Goal: Information Seeking & Learning: Learn about a topic

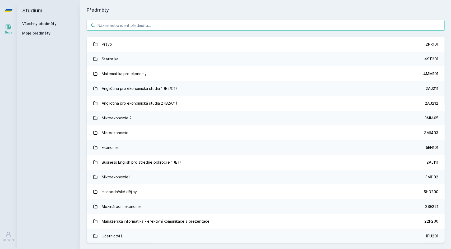
click at [224, 28] on input "search" at bounding box center [266, 25] width 358 height 11
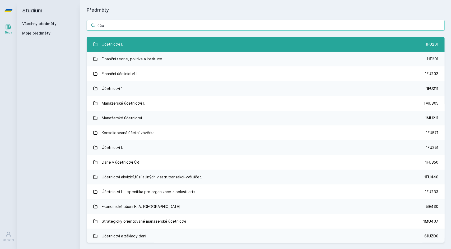
type input "úče"
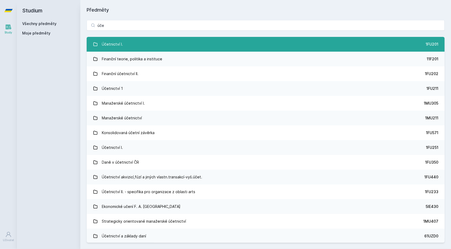
click at [188, 41] on link "Účetnictví I. 1FU201" at bounding box center [266, 44] width 358 height 15
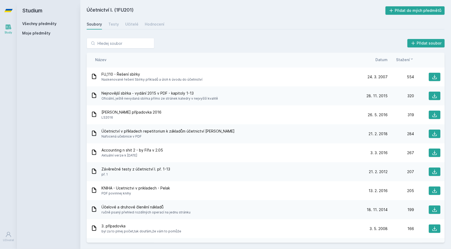
scroll to position [160, 0]
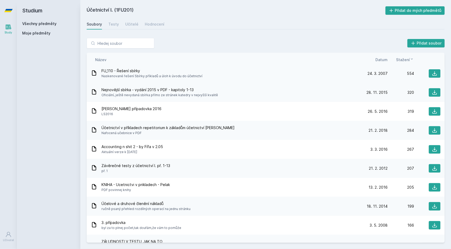
click at [211, 73] on div "FU_110 - Řešení sbírky Naskenované řešení Sbírky příkladů a úloh k úvodu do úče…" at bounding box center [226, 73] width 270 height 11
click at [432, 76] on button at bounding box center [434, 73] width 12 height 8
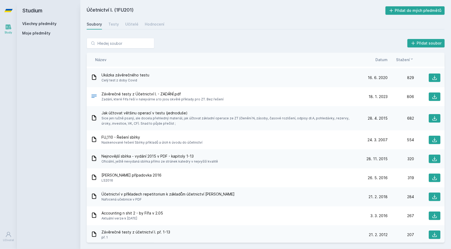
scroll to position [85, 0]
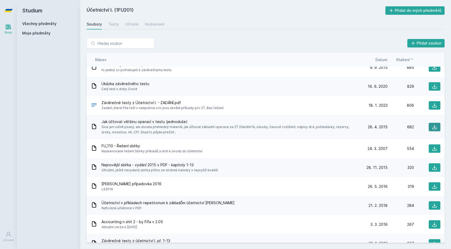
click at [434, 127] on icon at bounding box center [434, 127] width 5 height 5
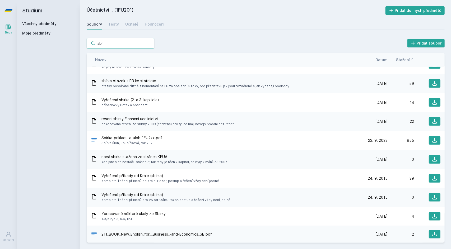
scroll to position [389, 0]
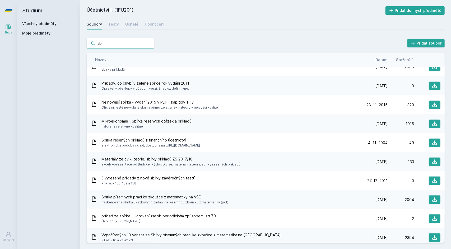
type input "sbírk"
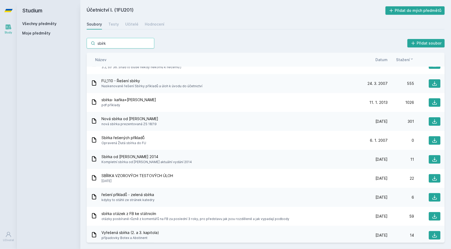
scroll to position [0, 0]
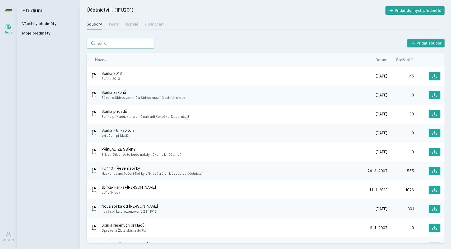
click at [150, 45] on input "sbírk" at bounding box center [121, 43] width 68 height 11
click at [149, 44] on input "sbírk" at bounding box center [121, 43] width 68 height 11
